Goal: Register for event/course

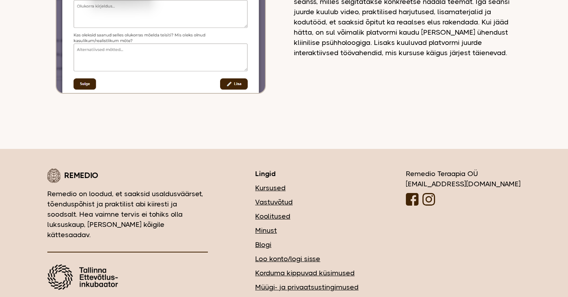
scroll to position [1072, 0]
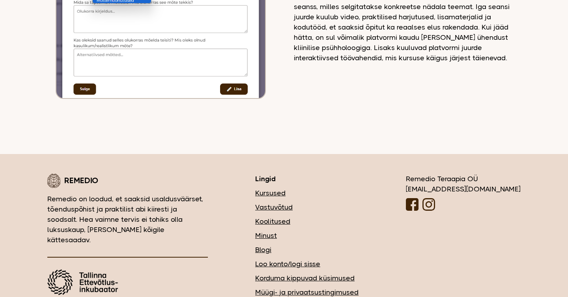
click at [312, 188] on link "Kursused" at bounding box center [306, 193] width 103 height 10
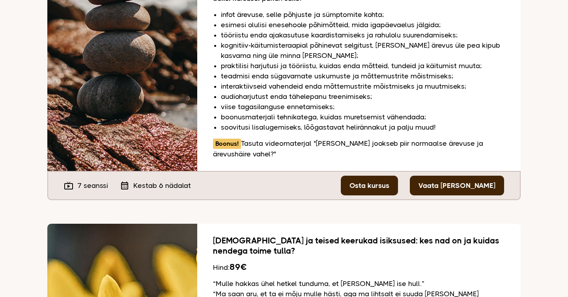
scroll to position [252, 0]
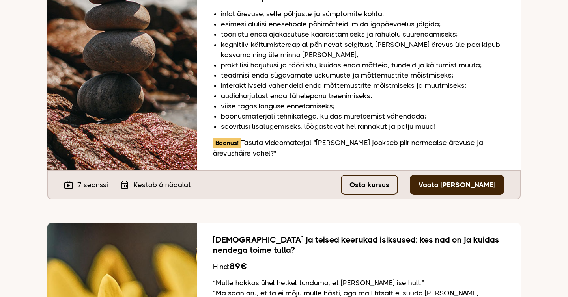
click at [394, 178] on link "Osta kursus" at bounding box center [369, 185] width 57 height 20
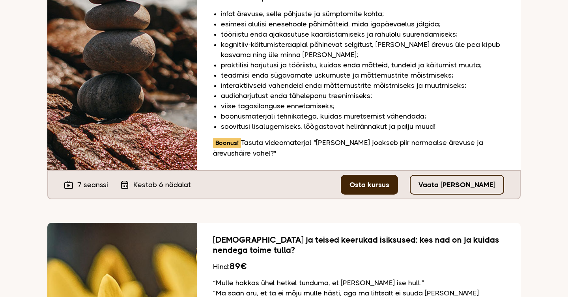
click at [434, 175] on link "Vaata tasuta seanssi" at bounding box center [457, 185] width 94 height 20
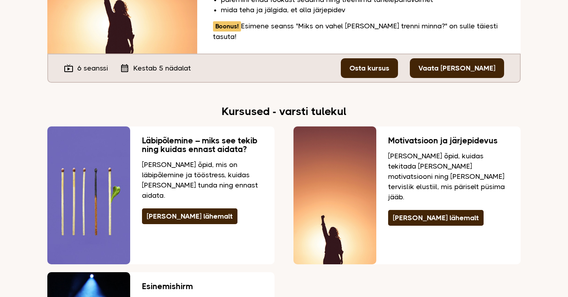
scroll to position [1499, 0]
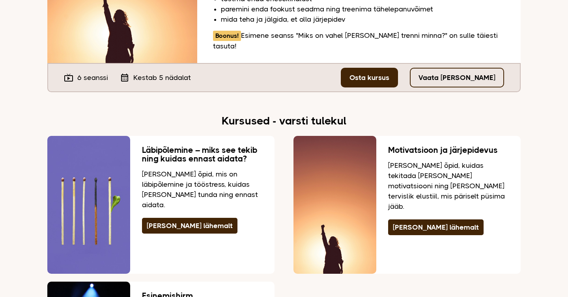
click at [446, 68] on link "Vaata [PERSON_NAME]" at bounding box center [457, 78] width 94 height 20
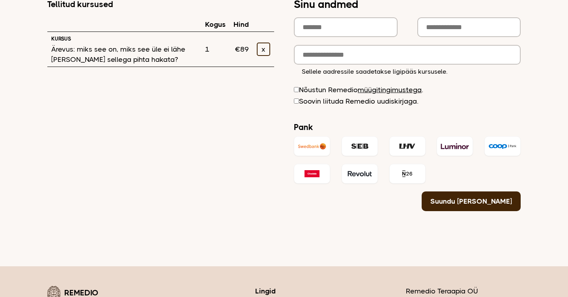
scroll to position [123, 0]
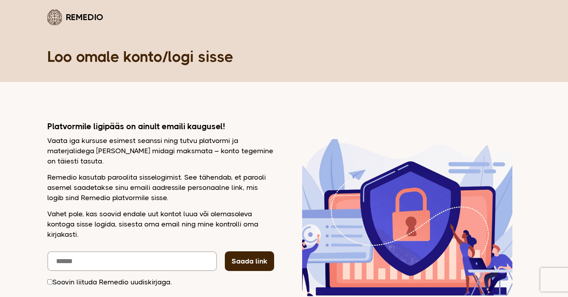
scroll to position [99, 0]
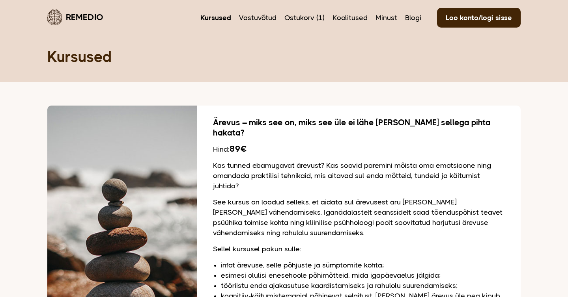
click at [88, 17] on link "Remedio" at bounding box center [75, 17] width 56 height 19
